Goal: Transaction & Acquisition: Purchase product/service

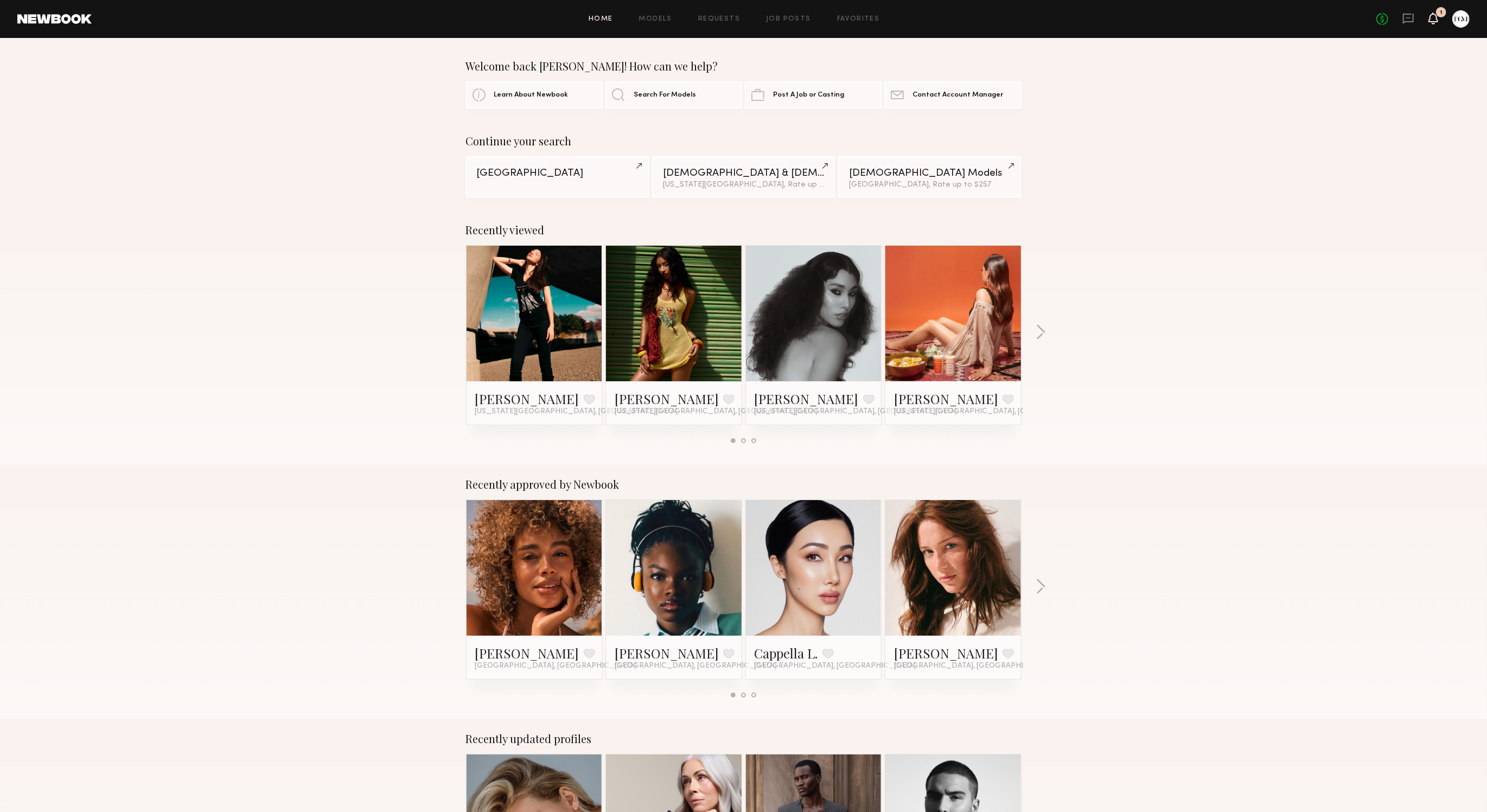
click at [1434, 21] on icon at bounding box center [1433, 18] width 10 height 12
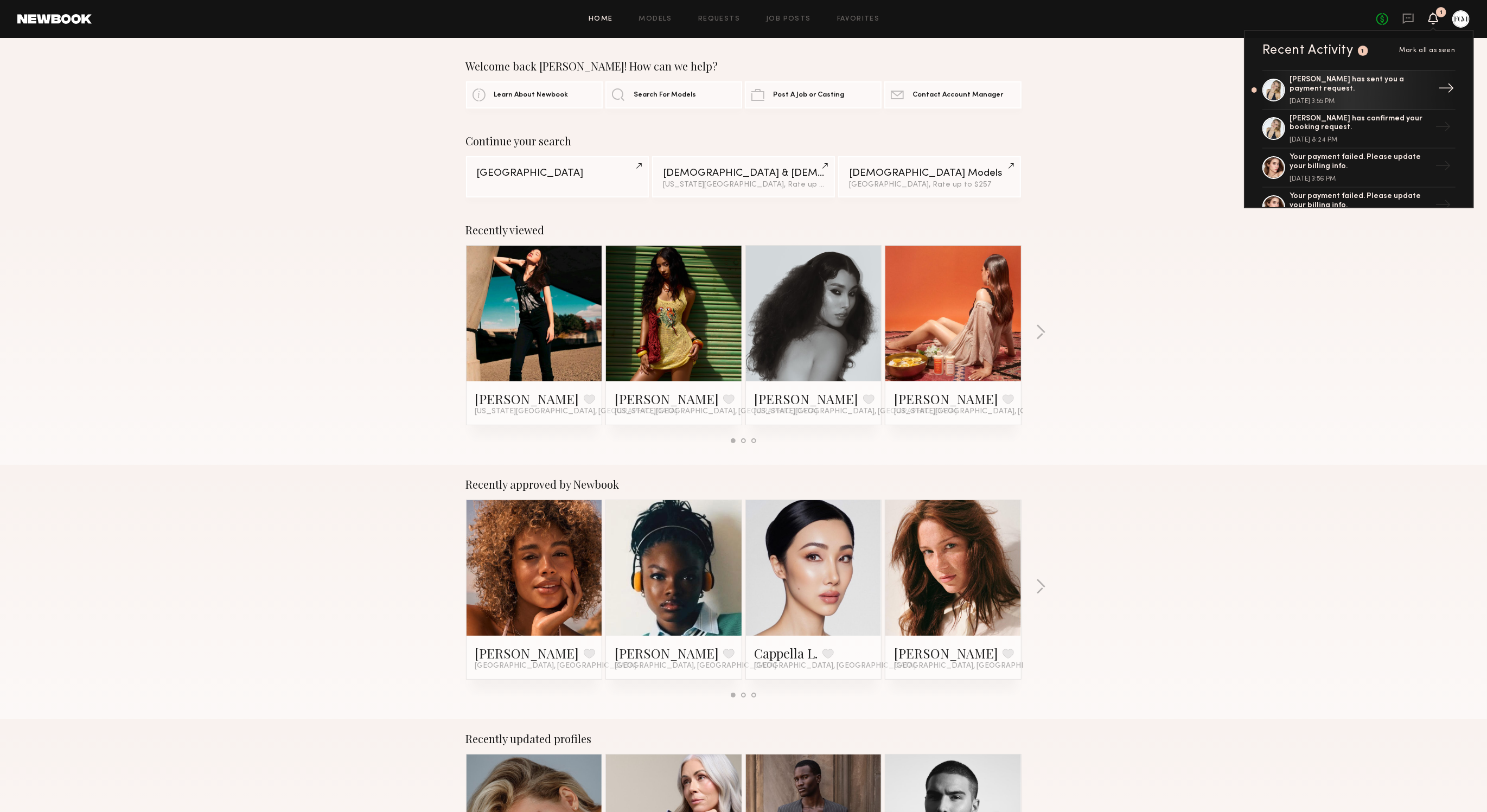
click at [1376, 92] on div "[PERSON_NAME] has sent you a payment request." at bounding box center [1360, 85] width 141 height 18
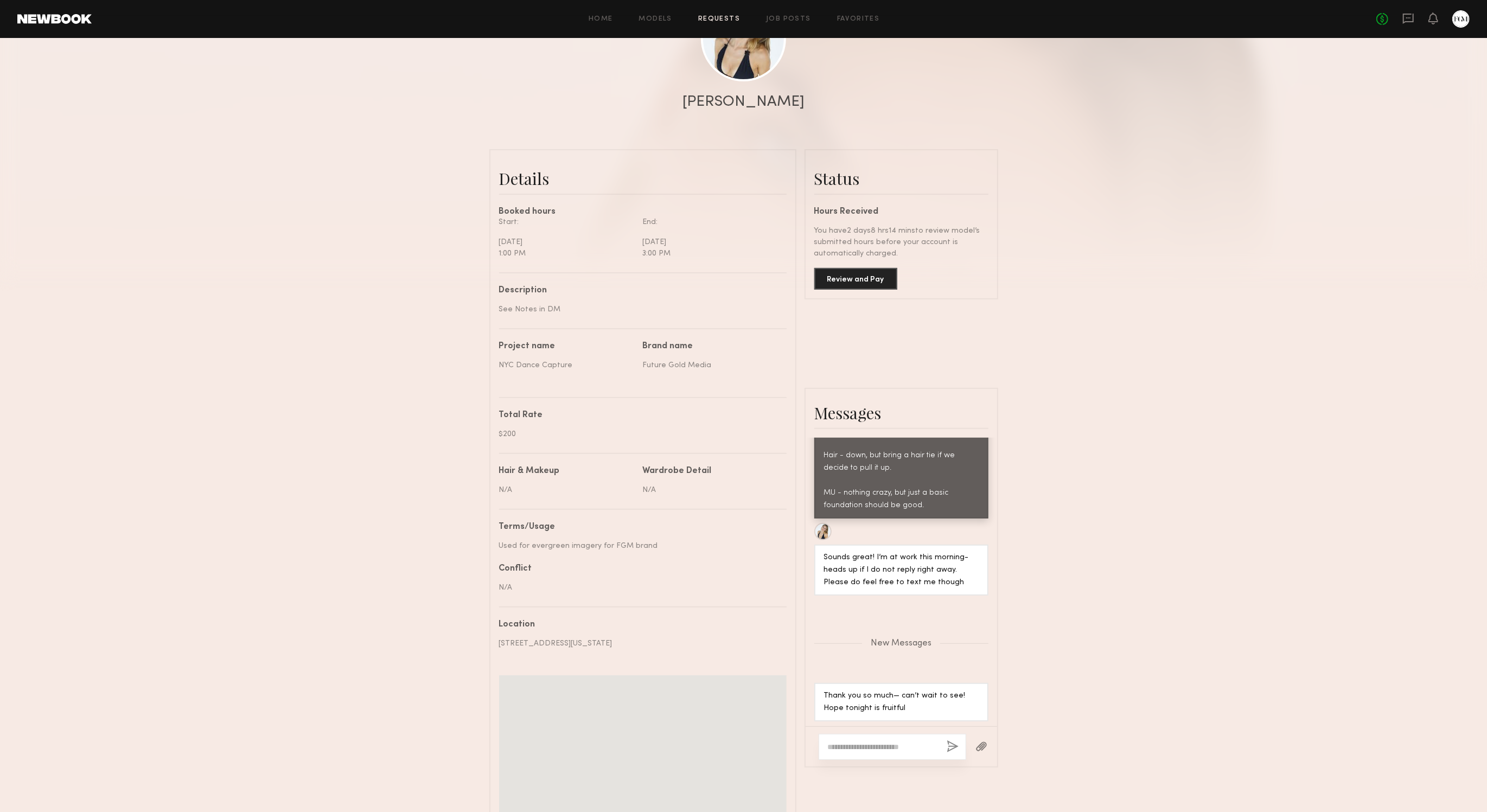
scroll to position [181, 0]
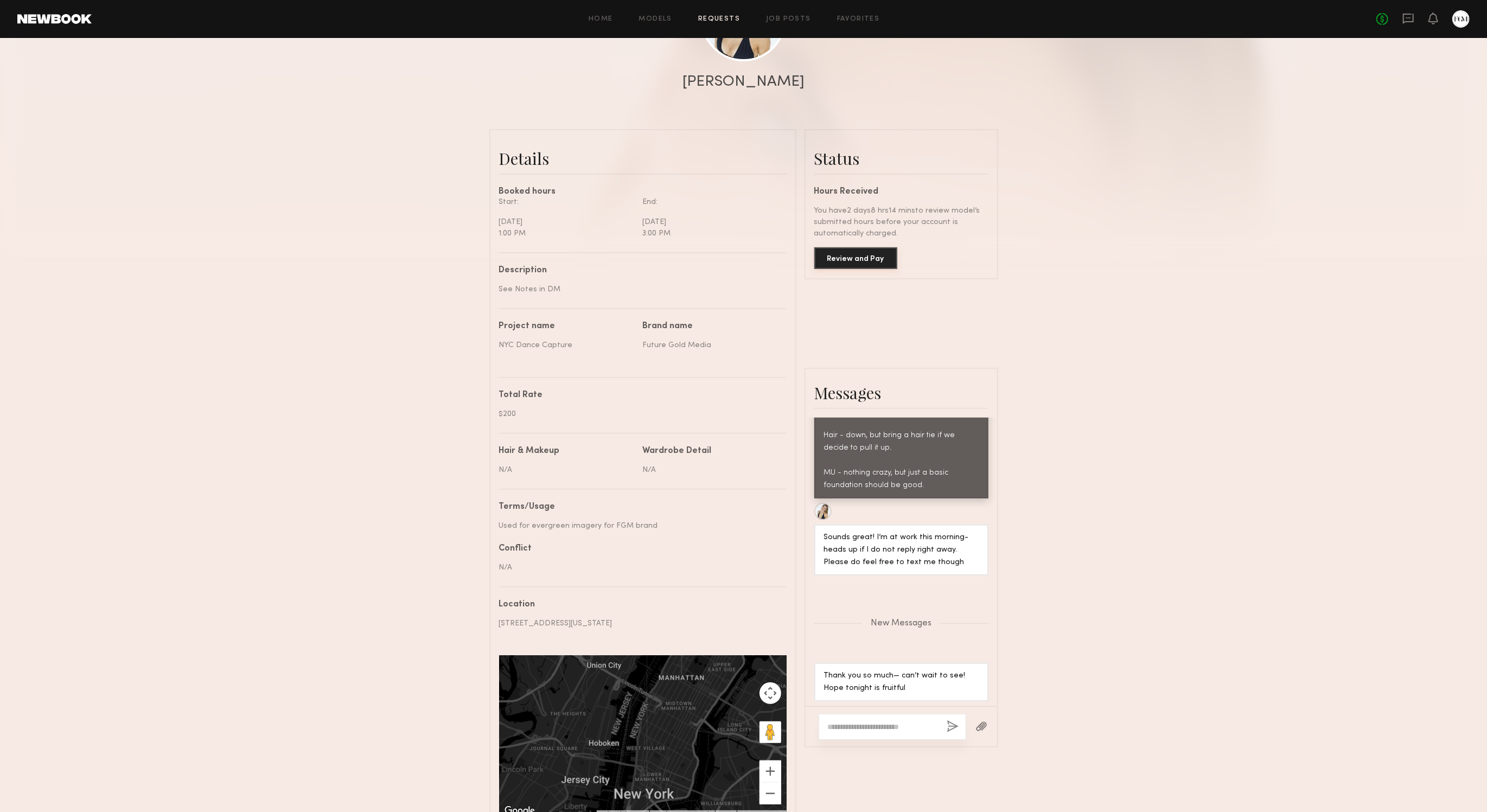
click at [862, 257] on button "Review and Pay" at bounding box center [856, 259] width 83 height 22
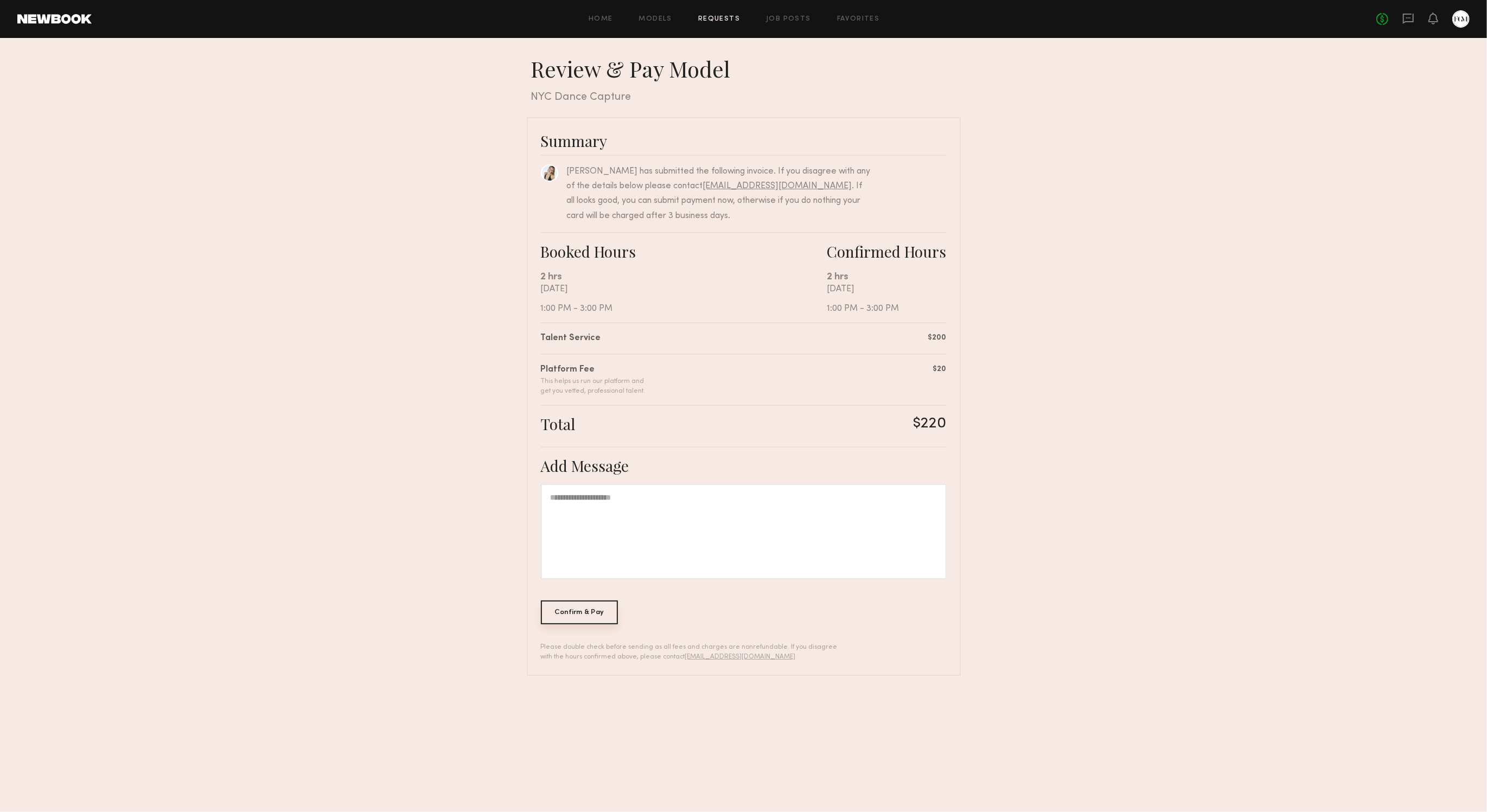
click at [581, 605] on div "Confirm & Pay" at bounding box center [580, 612] width 77 height 24
